Goal: Task Accomplishment & Management: Manage account settings

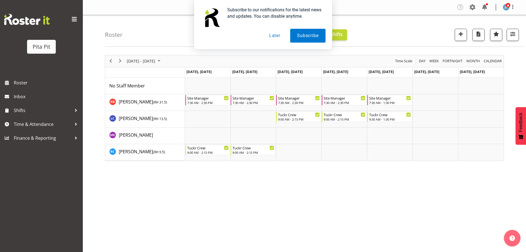
click at [516, 33] on div "Subscribe to our notifications for the latest news and updates. You can disable…" at bounding box center [263, 24] width 526 height 49
click at [271, 37] on button "Later" at bounding box center [274, 36] width 25 height 14
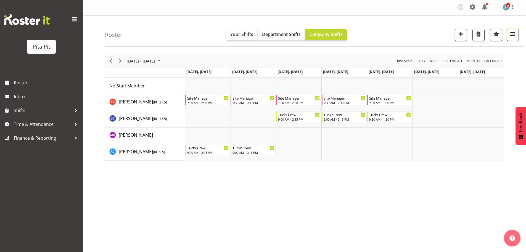
click at [509, 35] on span "button" at bounding box center [512, 33] width 7 height 7
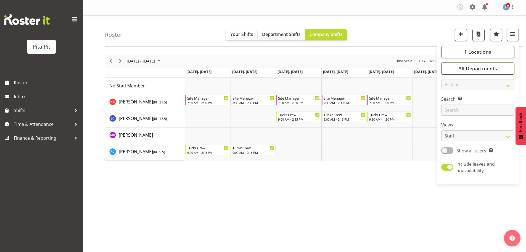
click at [464, 71] on span "All Departments" at bounding box center [478, 68] width 39 height 7
click at [462, 51] on button "1 Locations" at bounding box center [477, 52] width 73 height 12
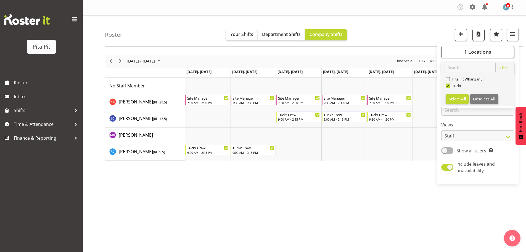
click at [456, 85] on span "Tuckr" at bounding box center [456, 85] width 12 height 4
click at [449, 85] on input "Tuckr" at bounding box center [448, 86] width 4 height 4
checkbox input "false"
click at [457, 78] on span "Pita Pit Whanganui" at bounding box center [467, 79] width 34 height 4
click at [449, 78] on input "Pita Pit Whanganui" at bounding box center [448, 79] width 4 height 4
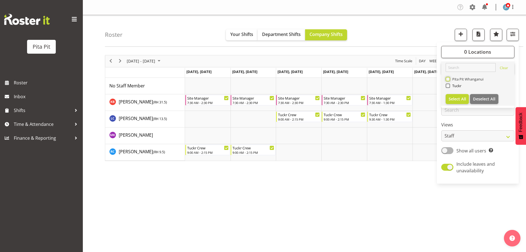
checkbox input "true"
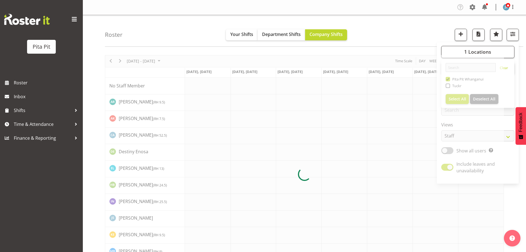
click at [394, 27] on div "Roster Your Shifts Department Shifts Company Shifts 1 Locations [GEOGRAPHIC_DAT…" at bounding box center [314, 31] width 418 height 32
